Goal: Task Accomplishment & Management: Complete application form

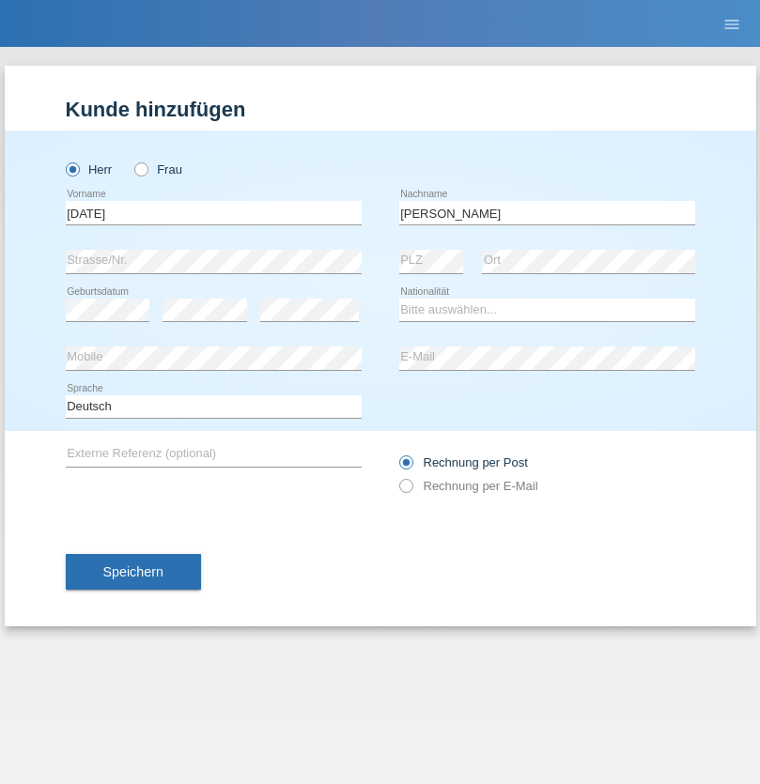
type input "Alessio"
select select "IT"
select select "C"
select select "01"
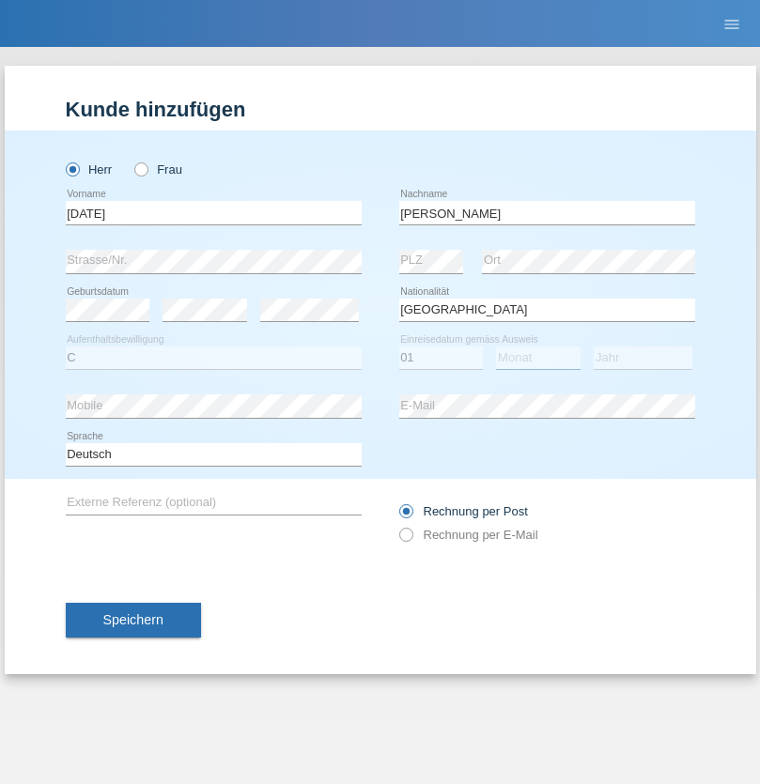
select select "05"
select select "2021"
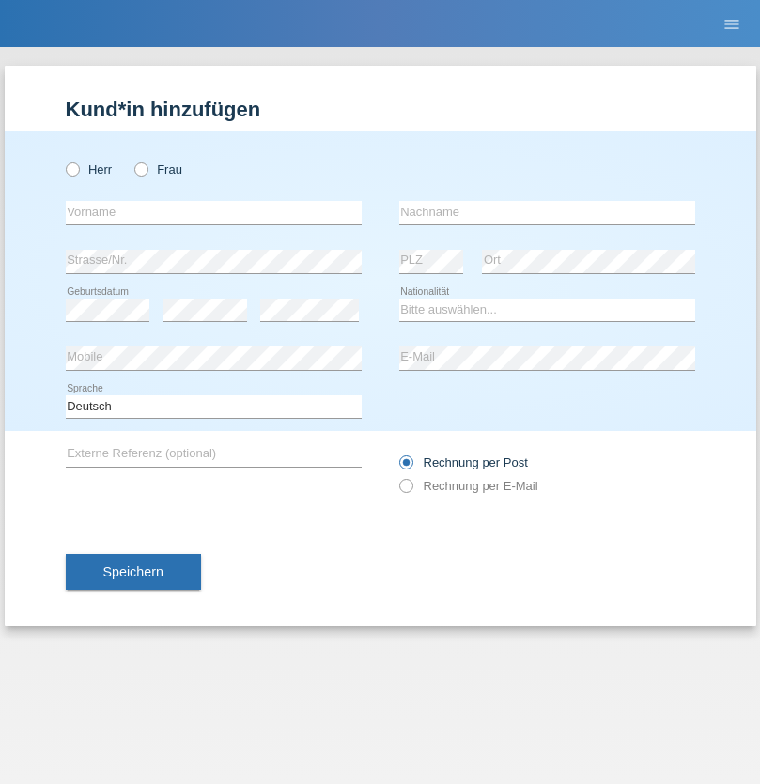
radio input "true"
click at [213, 212] on input "text" at bounding box center [214, 212] width 296 height 23
type input "Cordisco"
click at [547, 212] on input "text" at bounding box center [547, 212] width 296 height 23
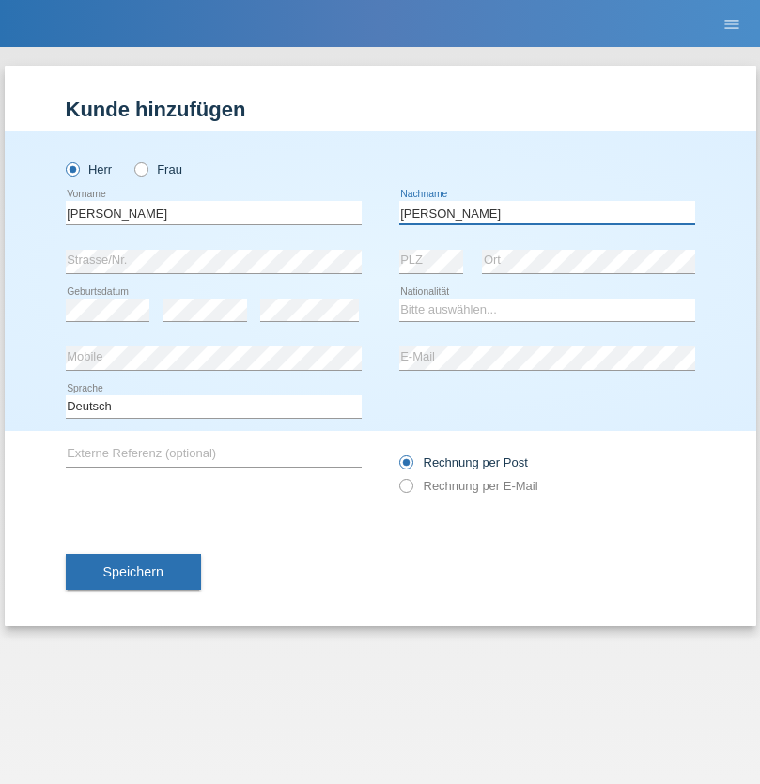
type input "[PERSON_NAME]"
select select "CH"
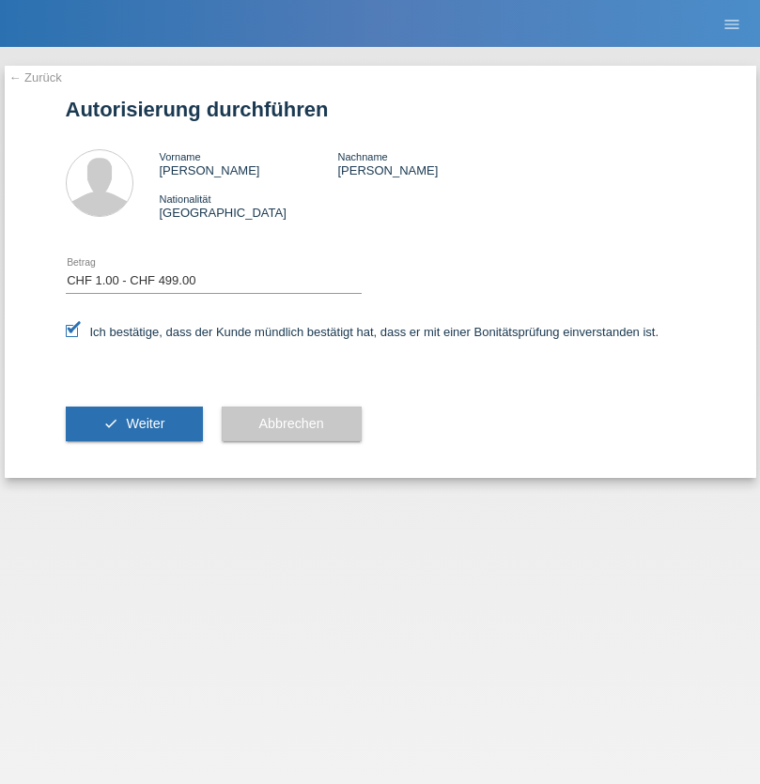
select select "1"
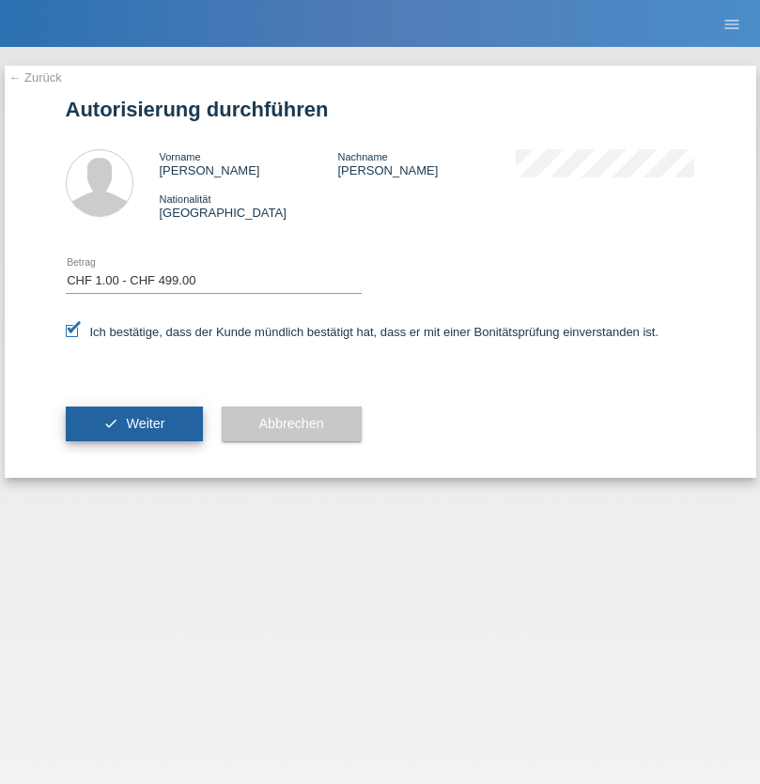
click at [133, 424] on span "Weiter" at bounding box center [145, 423] width 39 height 15
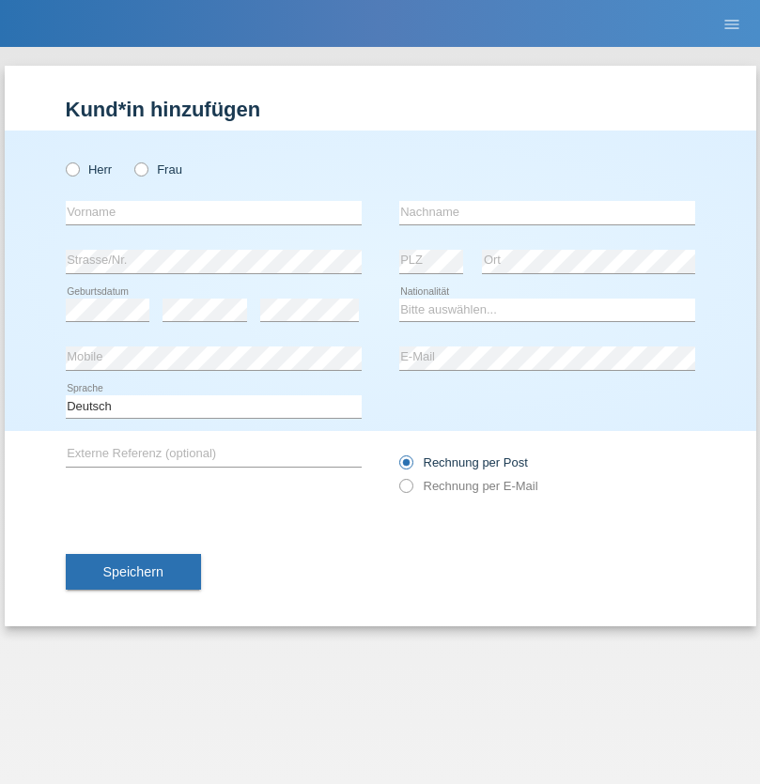
radio input "true"
click at [213, 212] on input "text" at bounding box center [214, 212] width 296 height 23
type input "Claudiu Marian"
click at [547, 212] on input "text" at bounding box center [547, 212] width 296 height 23
type input "Cislariu"
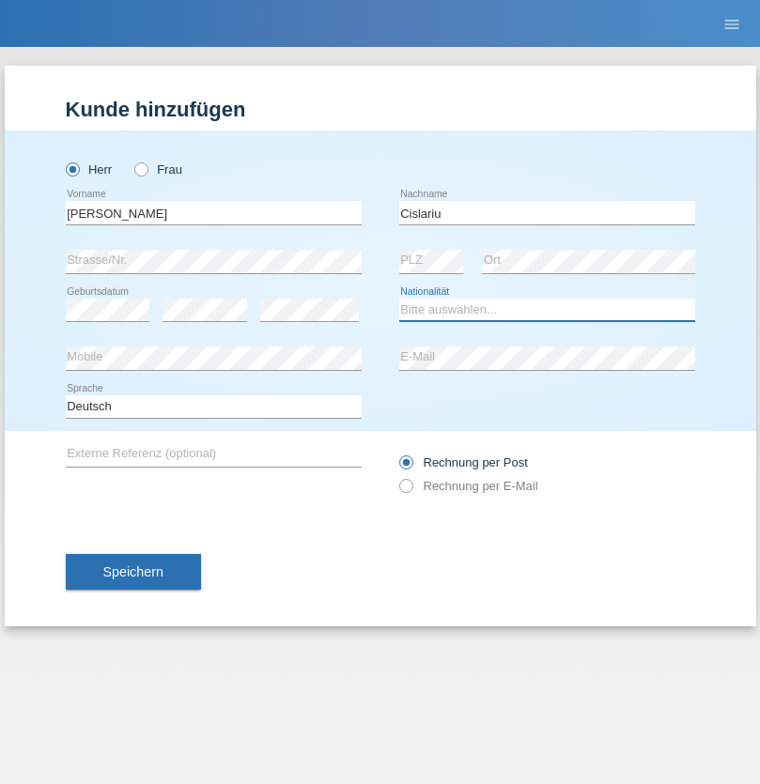
select select "CH"
radio input "true"
select select "CH"
radio input "true"
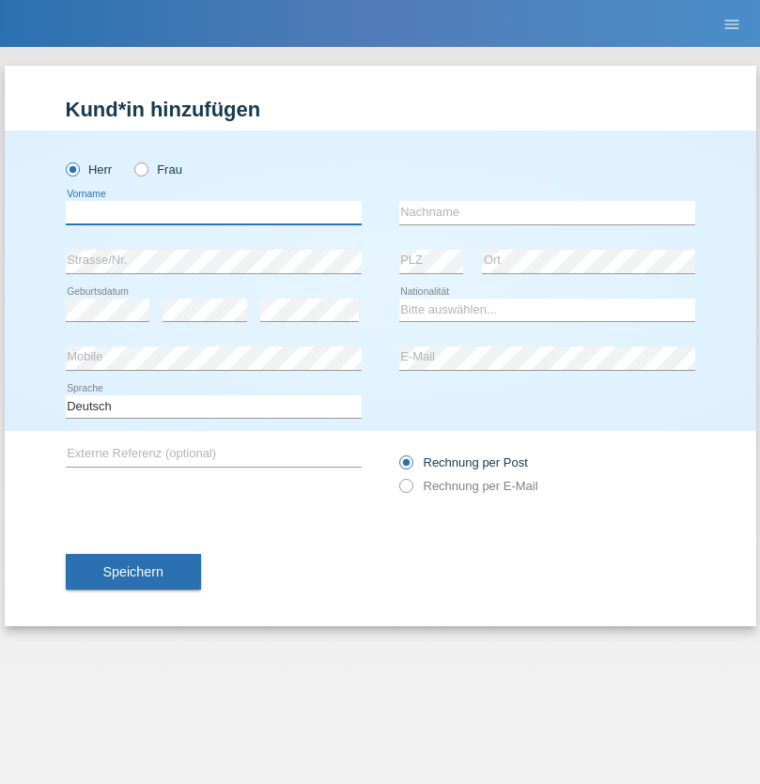
click at [213, 212] on input "text" at bounding box center [214, 212] width 296 height 23
type input "Zsolt"
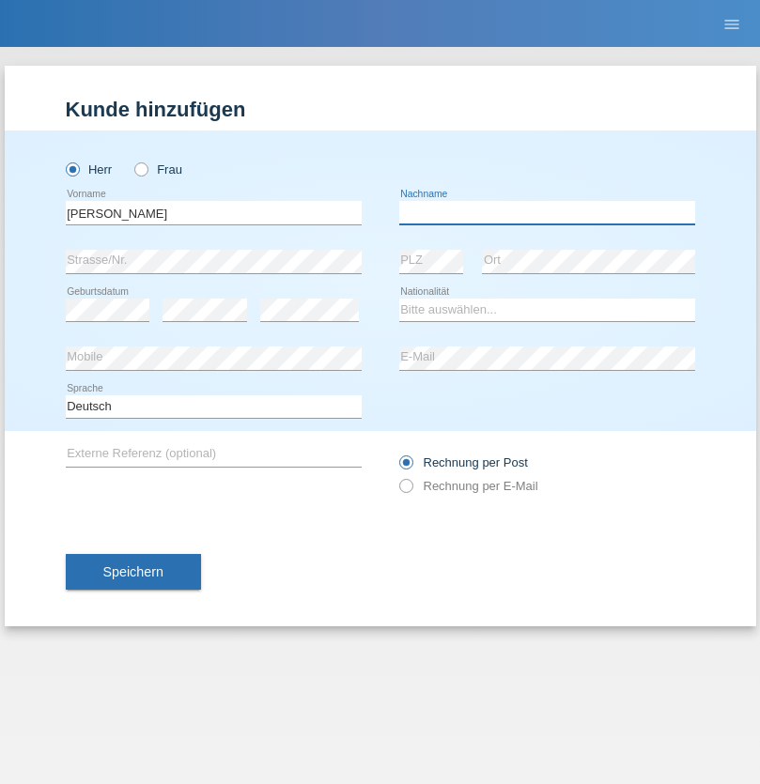
click at [547, 212] on input "text" at bounding box center [547, 212] width 296 height 23
type input "Kappelmayer"
select select "MG"
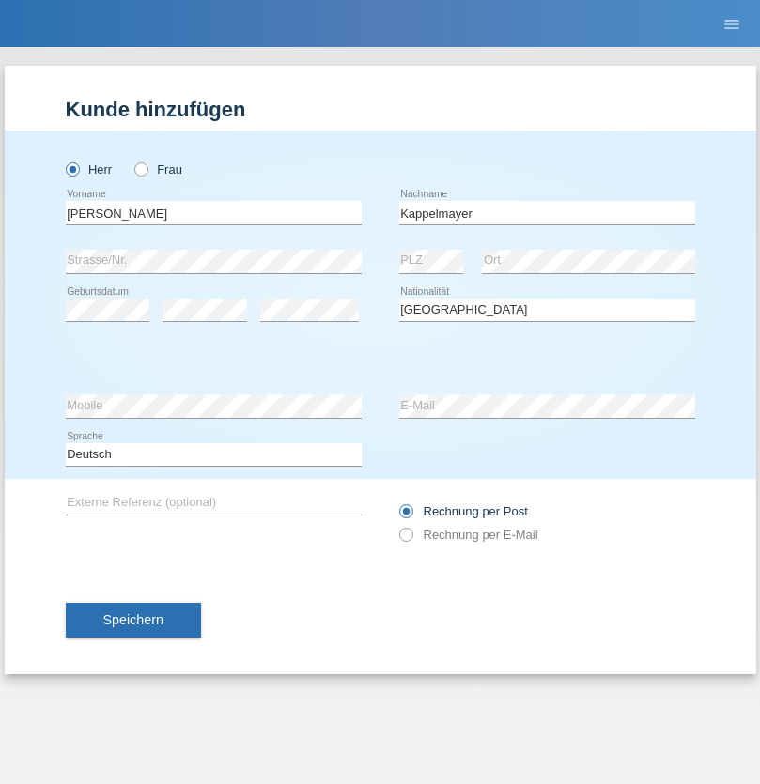
select select "C"
select select "30"
select select "08"
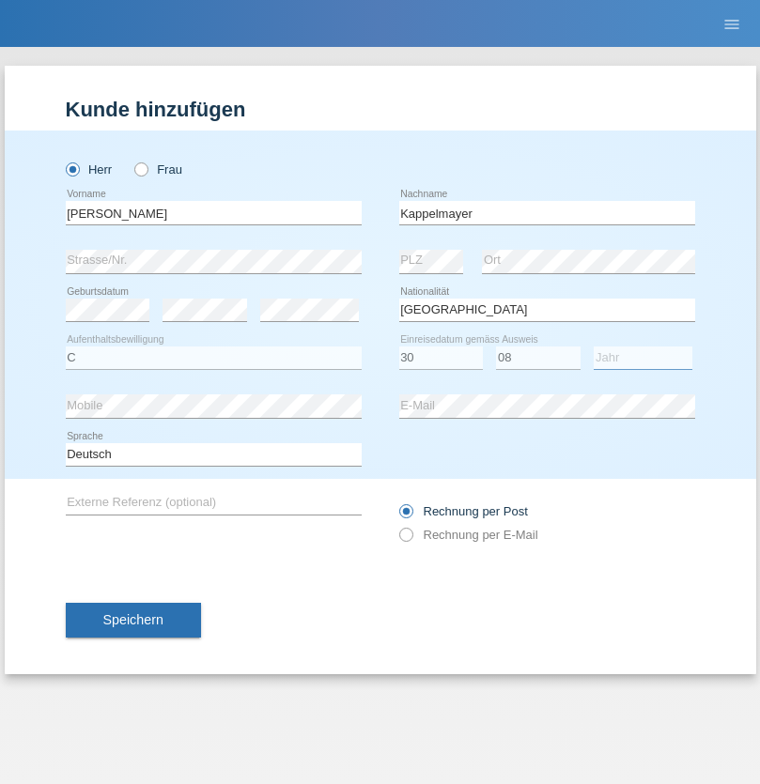
select select "2021"
select select "en"
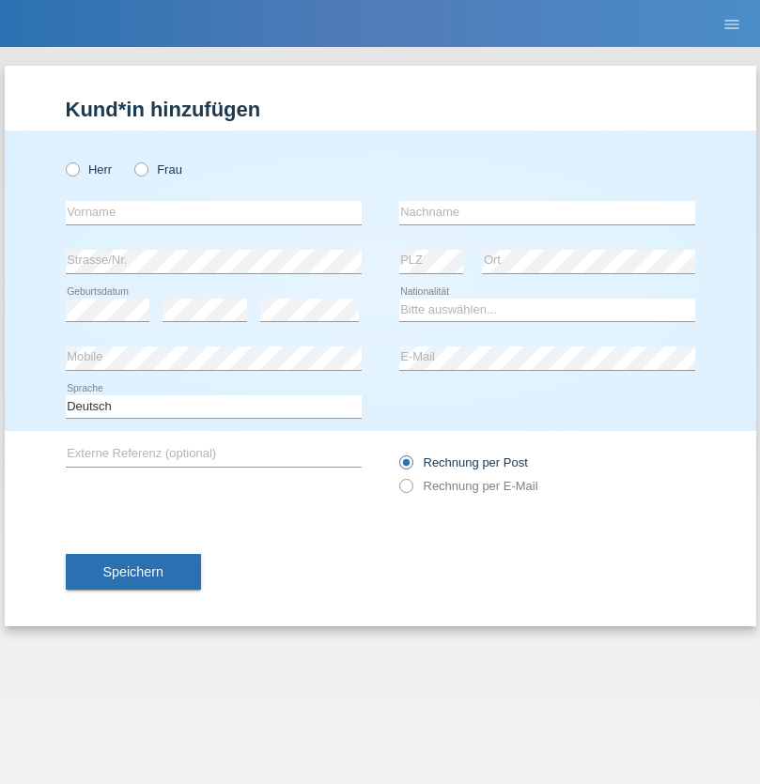
radio input "true"
click at [213, 212] on input "text" at bounding box center [214, 212] width 296 height 23
type input "firat"
click at [547, 212] on input "text" at bounding box center [547, 212] width 296 height 23
type input "kara"
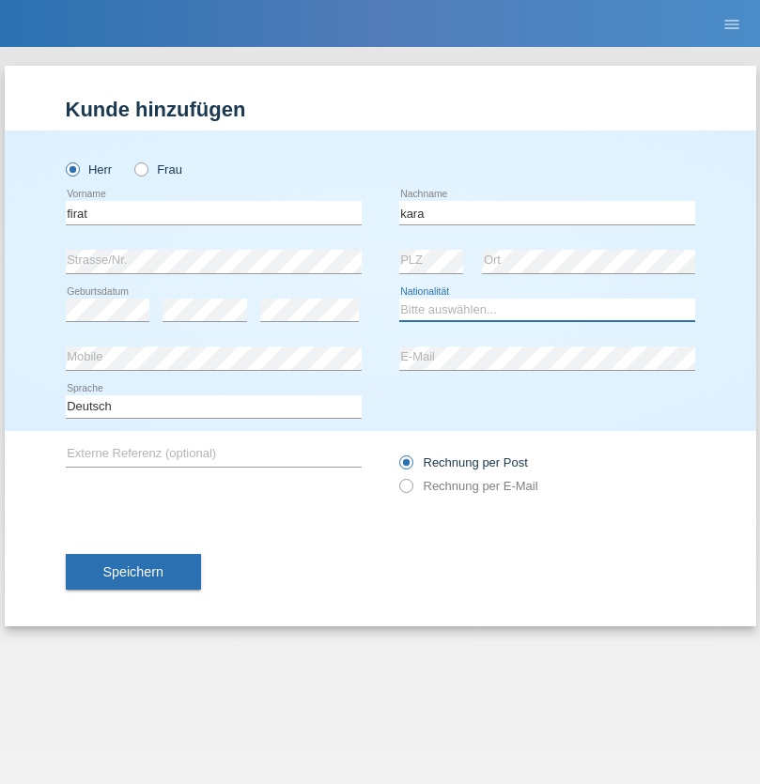
select select "CH"
radio input "true"
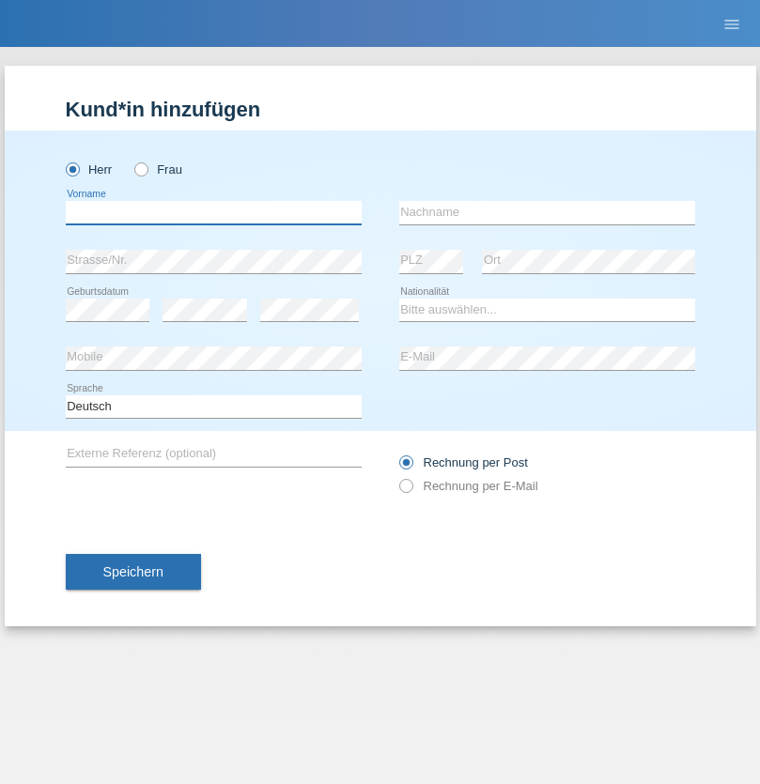
click at [213, 212] on input "text" at bounding box center [214, 212] width 296 height 23
type input "Jean Panda"
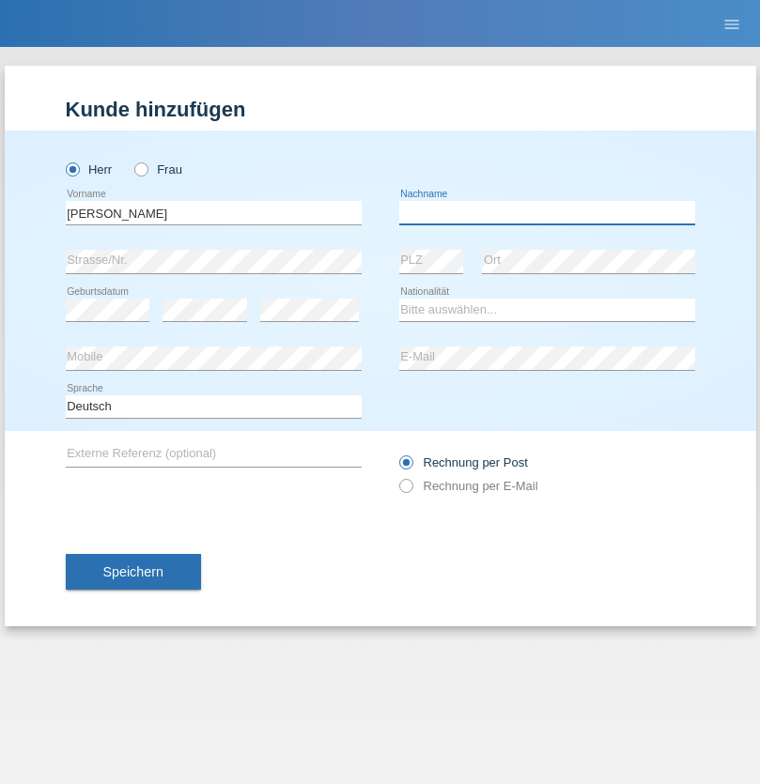
click at [547, 212] on input "text" at bounding box center [547, 212] width 296 height 23
type input "Panda nzinga"
select select "MN"
select select "C"
select select "28"
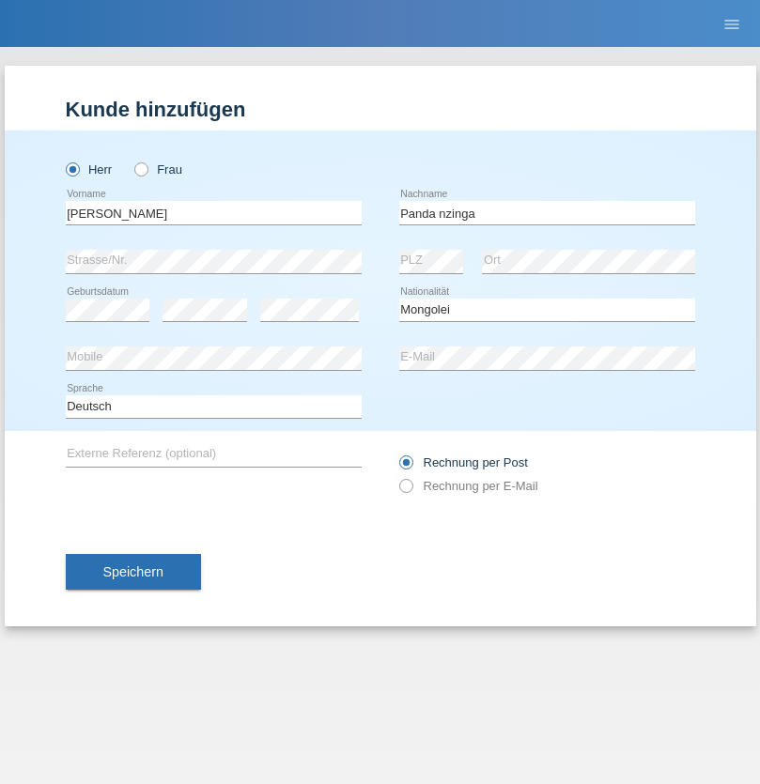
select select "11"
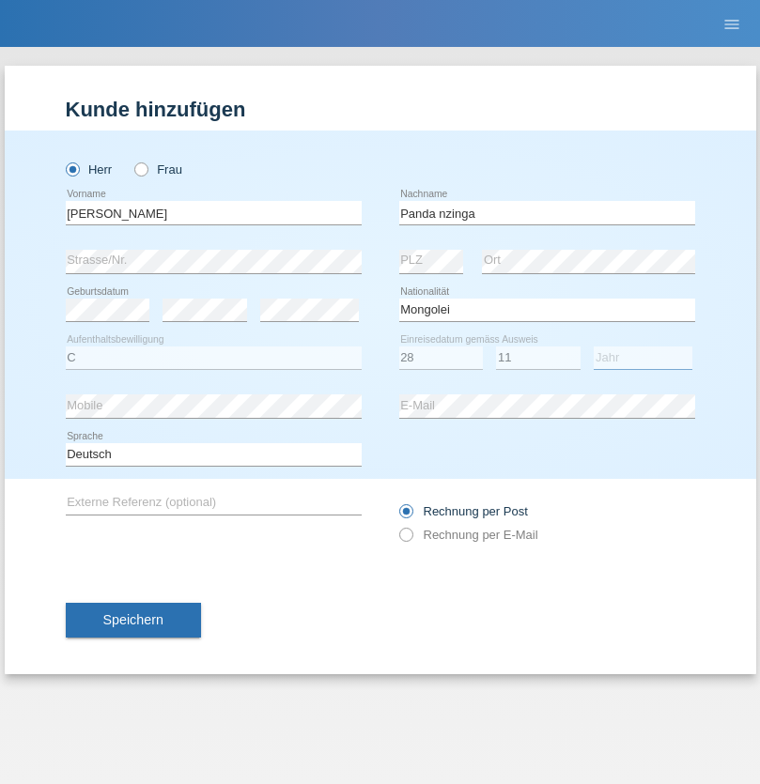
select select "2001"
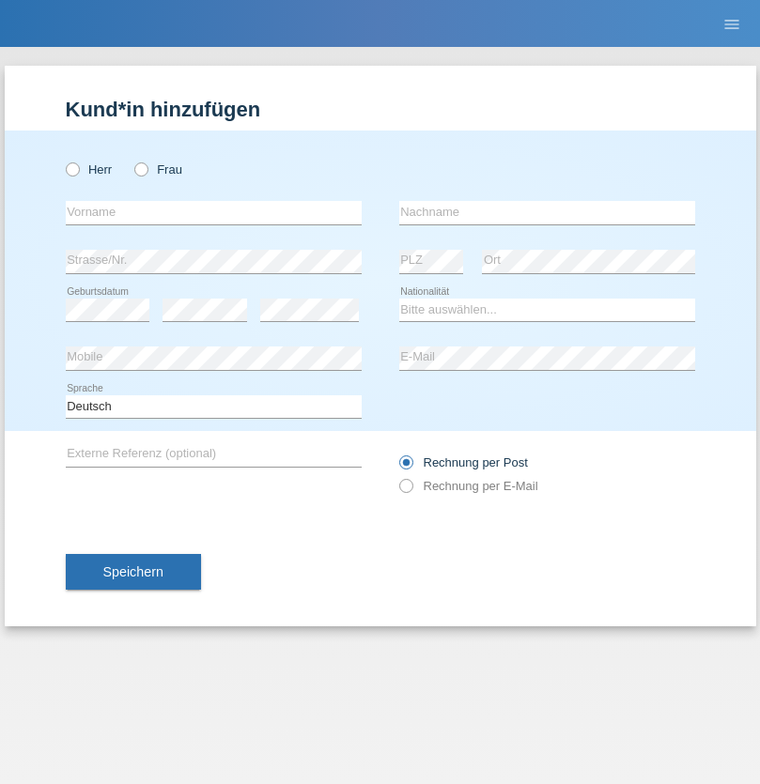
radio input "true"
select select "HU"
select select "C"
select select "30"
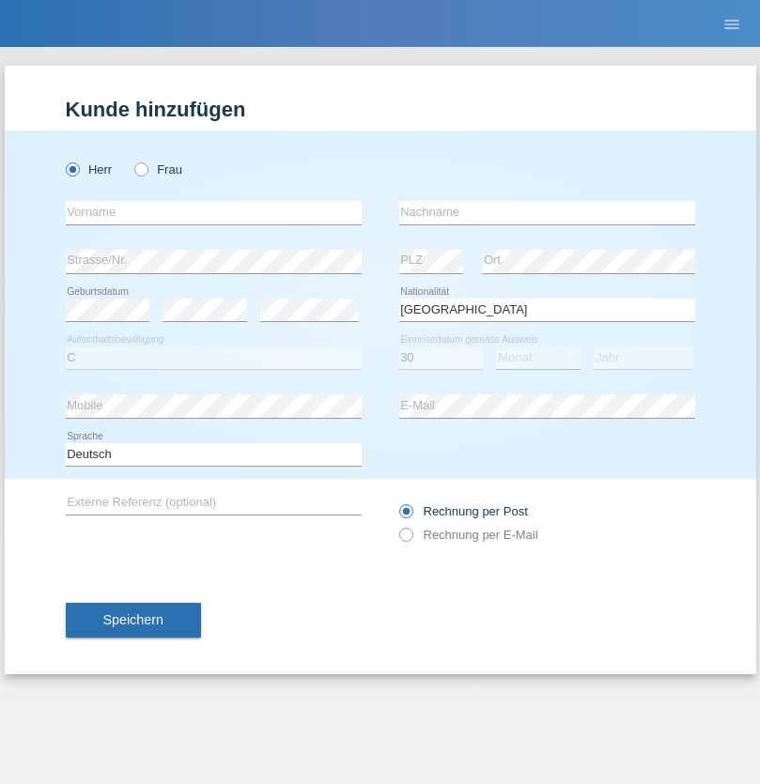
select select "10"
select select "2021"
